Goal: Navigation & Orientation: Find specific page/section

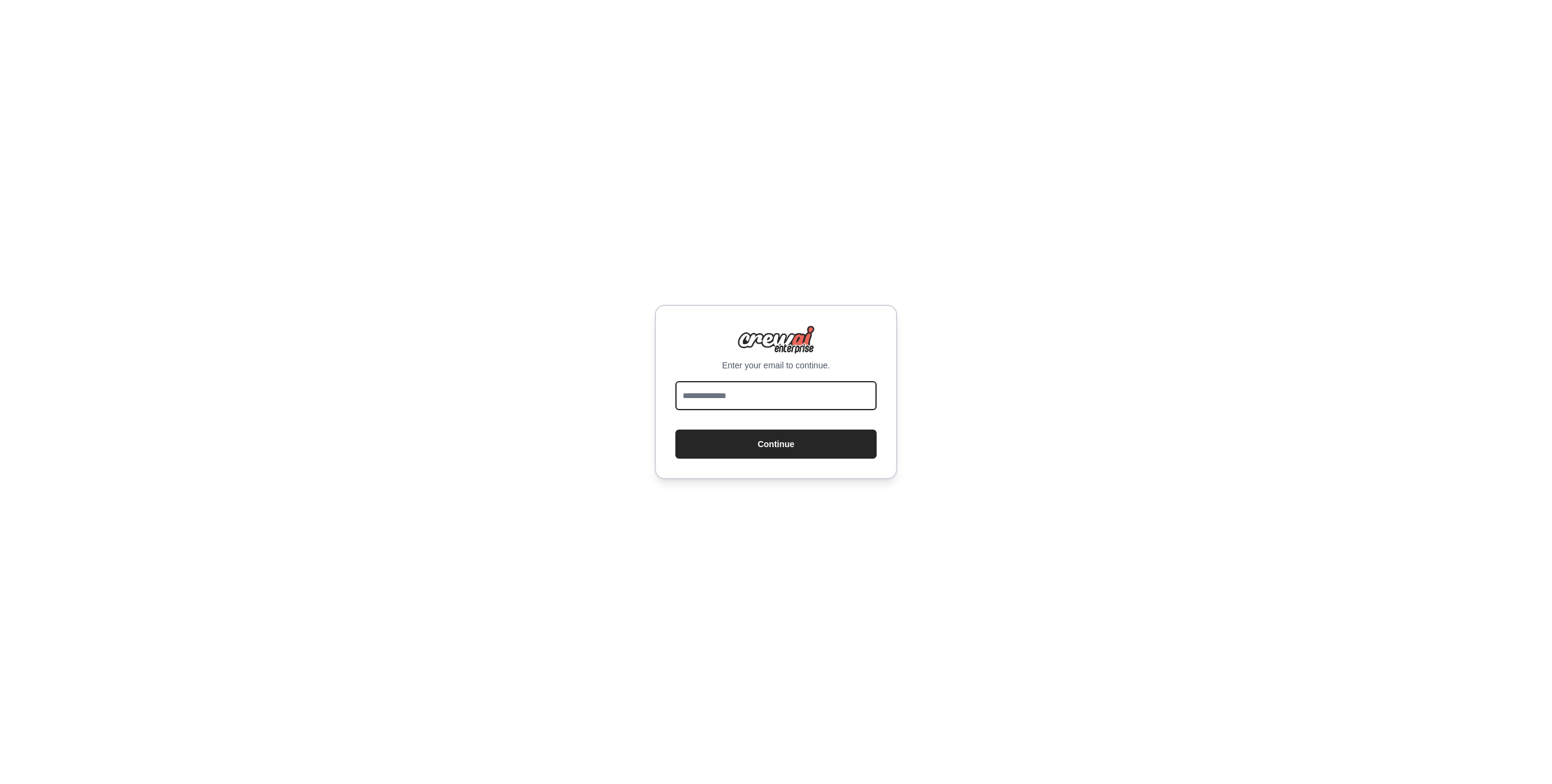
click at [782, 394] on input "email" at bounding box center [775, 396] width 201 height 29
click at [763, 393] on input "email" at bounding box center [775, 396] width 201 height 29
type input "**********"
click at [675, 429] on button "Continue" at bounding box center [775, 444] width 201 height 29
drag, startPoint x: 770, startPoint y: 398, endPoint x: 757, endPoint y: 388, distance: 16.4
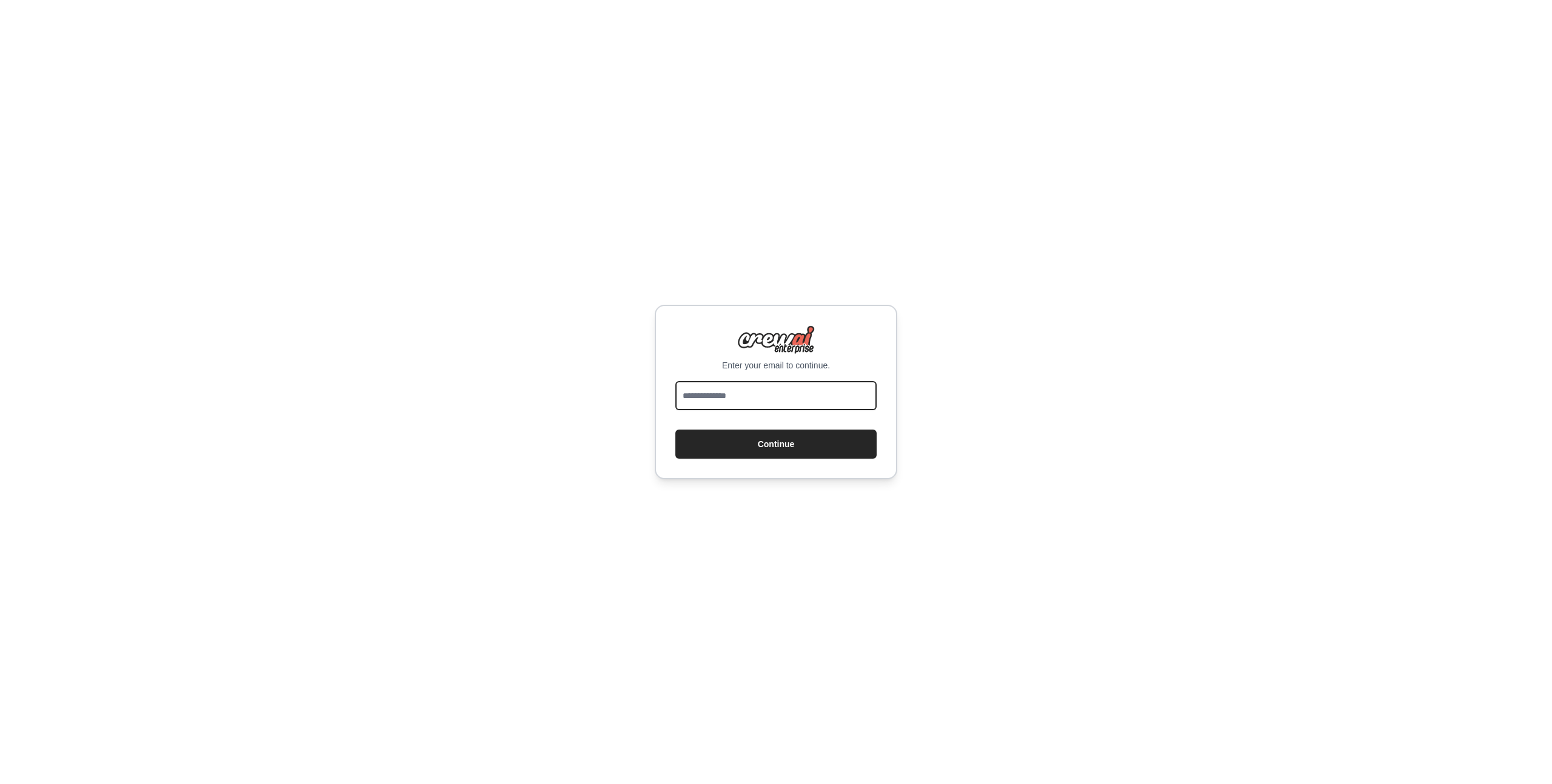
click at [769, 396] on input "email" at bounding box center [775, 396] width 201 height 29
type input "**********"
click at [675, 429] on button "Continue" at bounding box center [775, 444] width 201 height 29
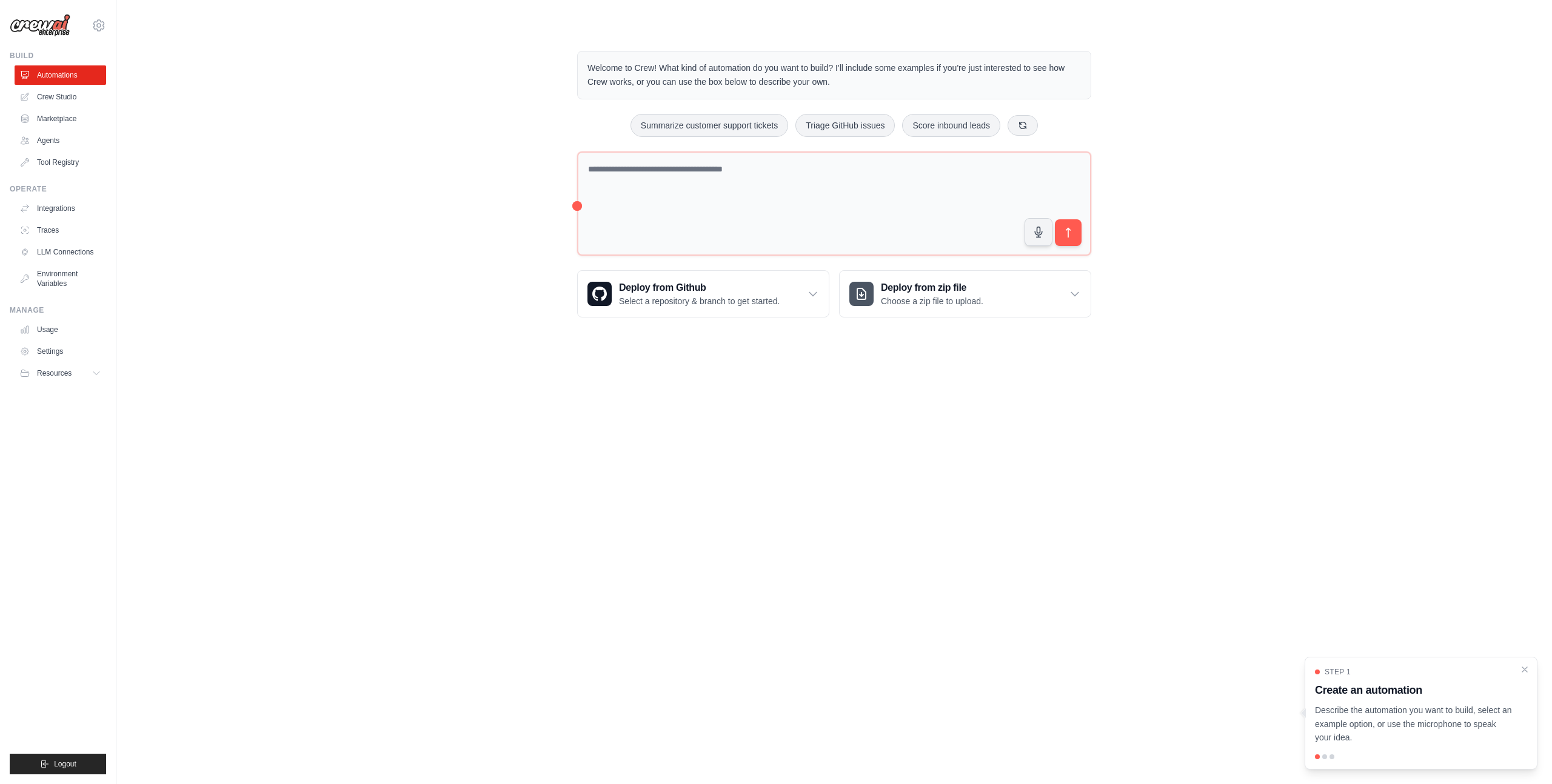
click at [488, 224] on div "Welcome to Crew! What kind of automation do you want to build? I'll include som…" at bounding box center [834, 184] width 1397 height 305
click at [65, 100] on link "Crew Studio" at bounding box center [61, 97] width 91 height 19
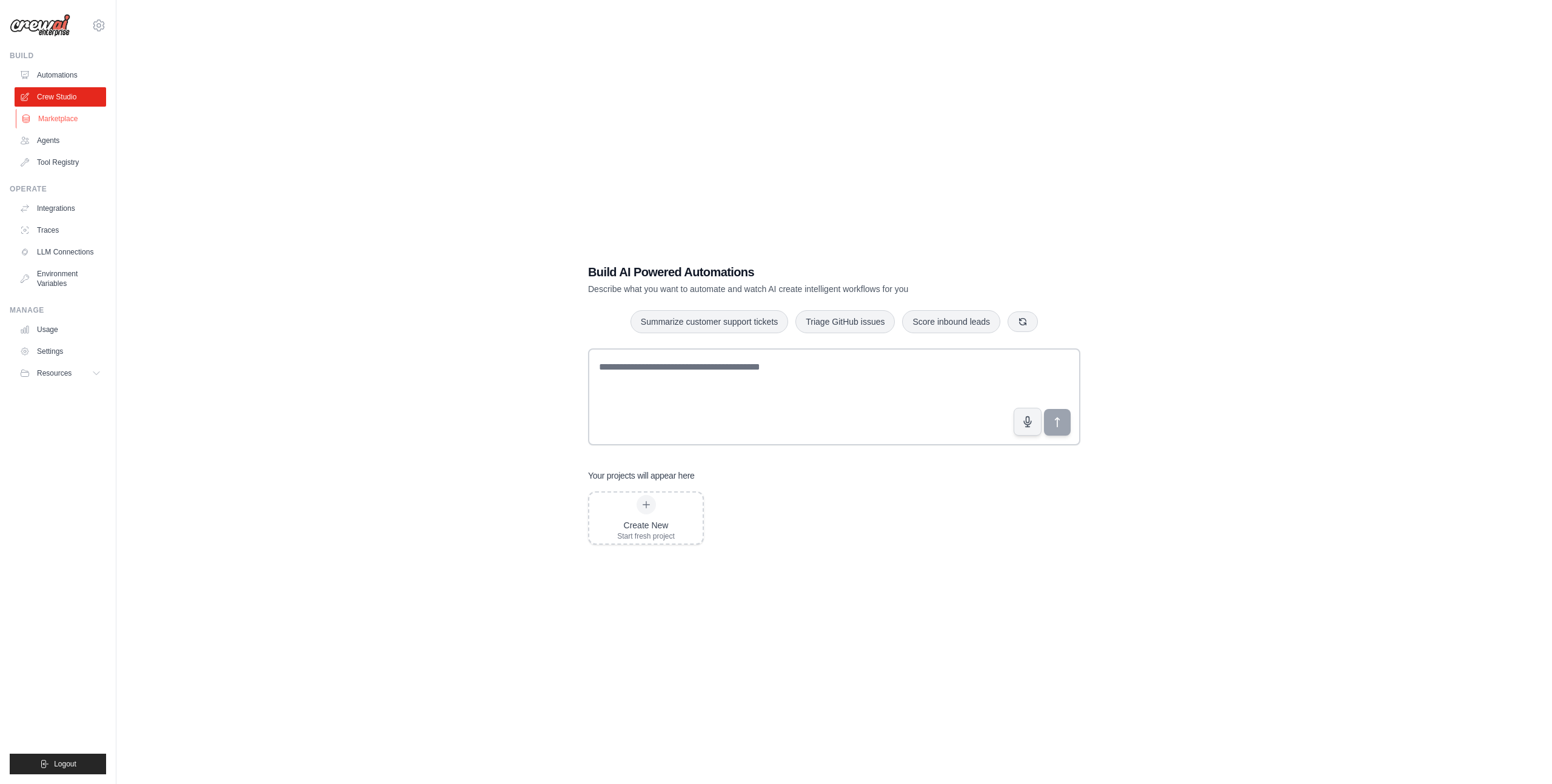
click at [38, 120] on link "Marketplace" at bounding box center [61, 119] width 91 height 19
